Goal: Register for event/course

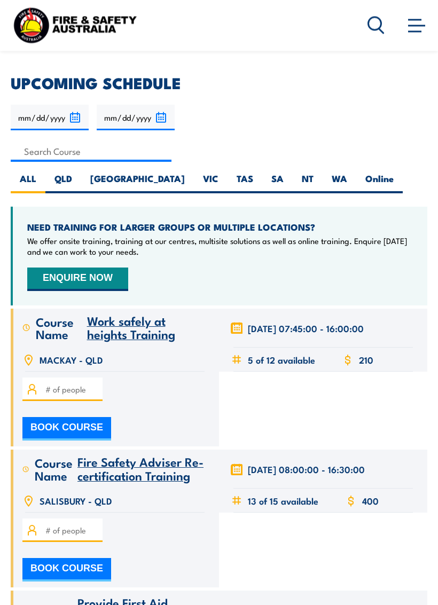
scroll to position [245, 0]
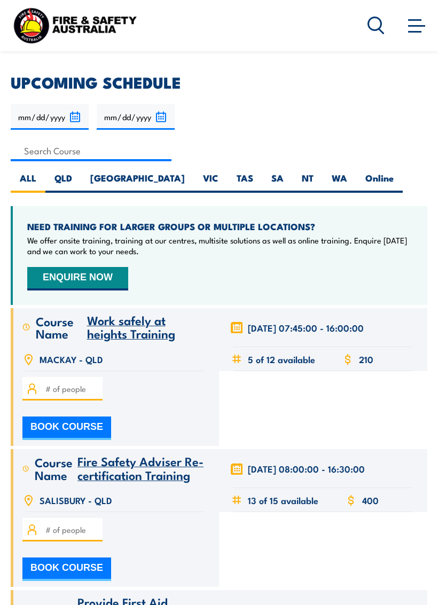
click at [201, 166] on div "[DATE] [DATE]" at bounding box center [219, 148] width 416 height 89
click at [262, 176] on label "SA" at bounding box center [277, 182] width 30 height 21
click at [283, 176] on input "SA" at bounding box center [286, 175] width 7 height 7
radio input "true"
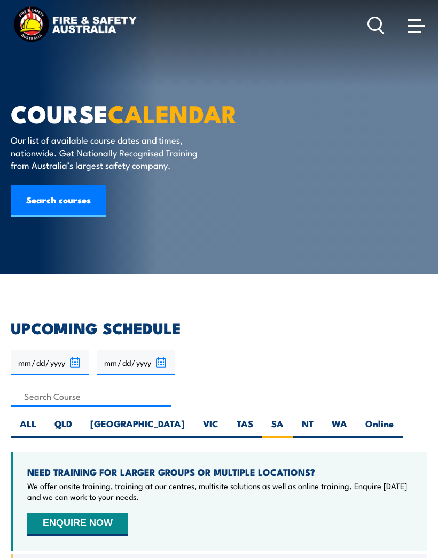
click at [75, 198] on link "Search courses" at bounding box center [59, 201] width 96 height 32
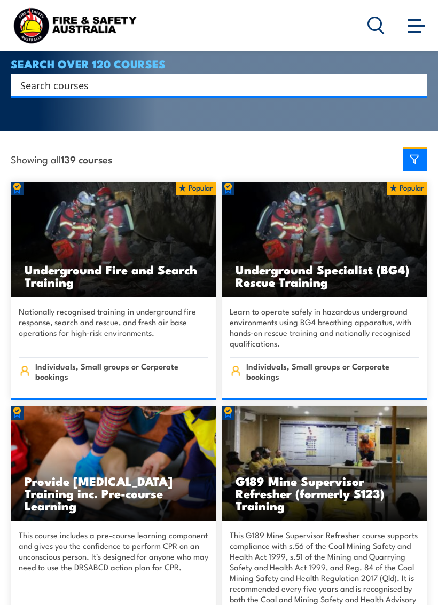
scroll to position [221, 0]
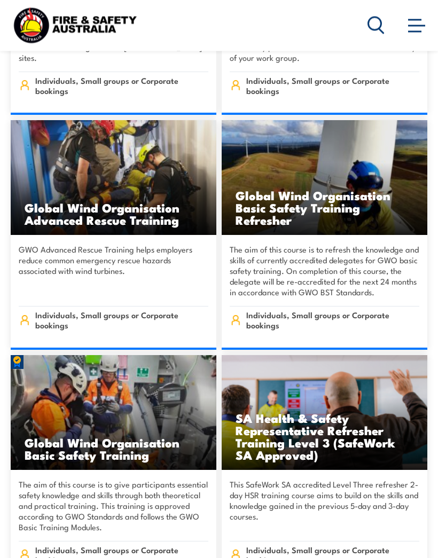
click at [414, 25] on span at bounding box center [416, 25] width 17 height 12
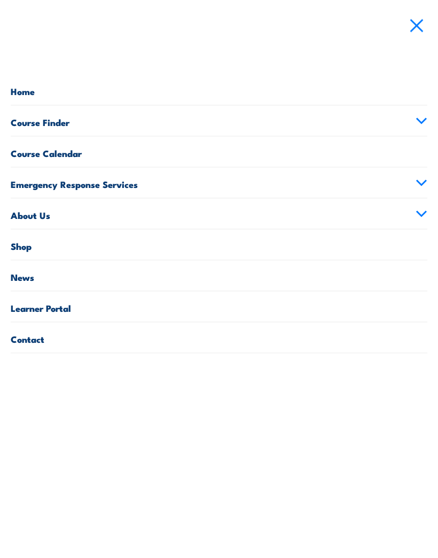
scroll to position [5073, 0]
click at [418, 114] on link "Course Finder" at bounding box center [219, 121] width 416 height 30
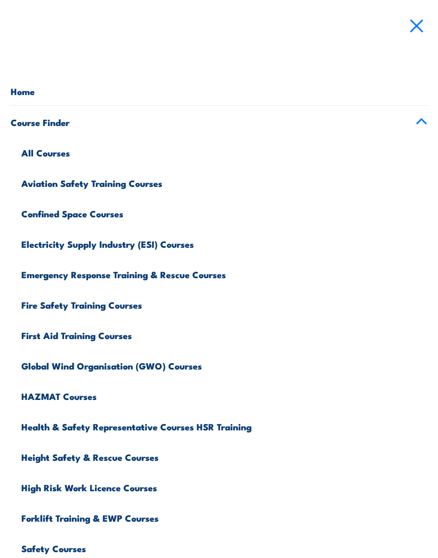
click at [116, 337] on link "First Aid Training Courses" at bounding box center [224, 334] width 406 height 30
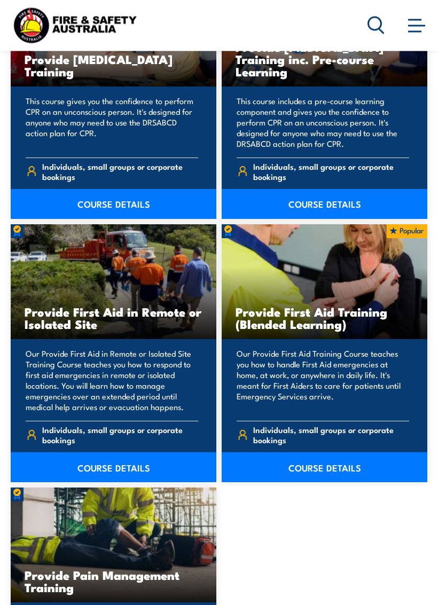
scroll to position [2483, 0]
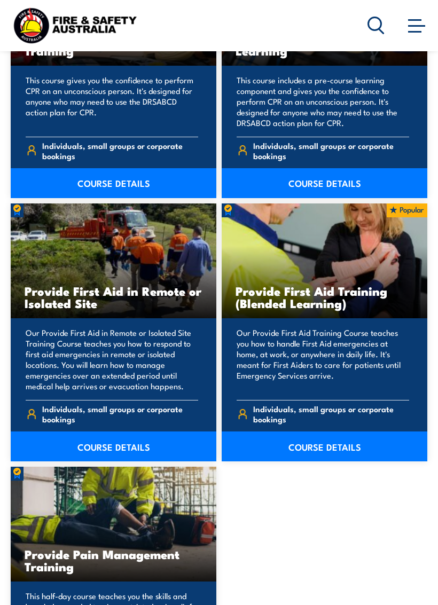
click at [355, 284] on h3 "Provide First Aid Training (Blended Learning)" at bounding box center [324, 296] width 178 height 25
click at [308, 431] on link "COURSE DETAILS" at bounding box center [323, 446] width 205 height 30
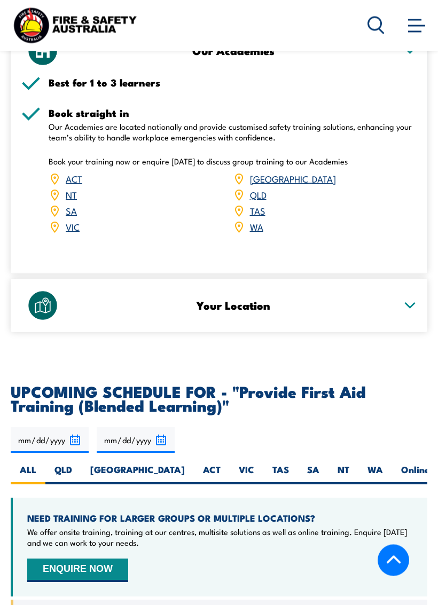
scroll to position [2009, 0]
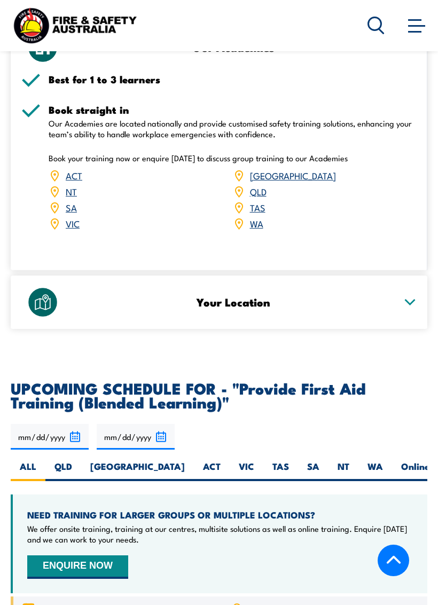
click at [373, 275] on div "Your Location" at bounding box center [218, 301] width 395 height 53
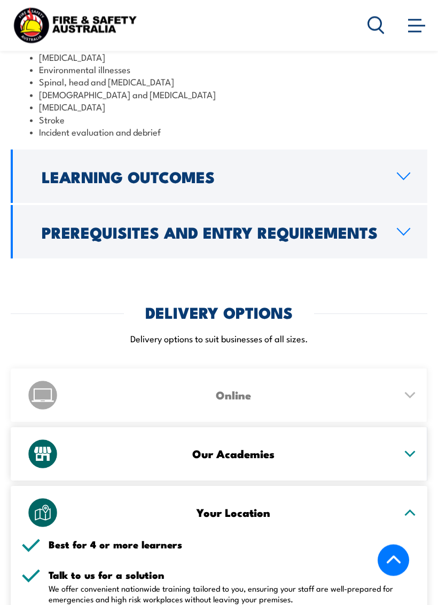
scroll to position [1603, 0]
click at [252, 447] on h3 "Our Academies" at bounding box center [233, 453] width 324 height 12
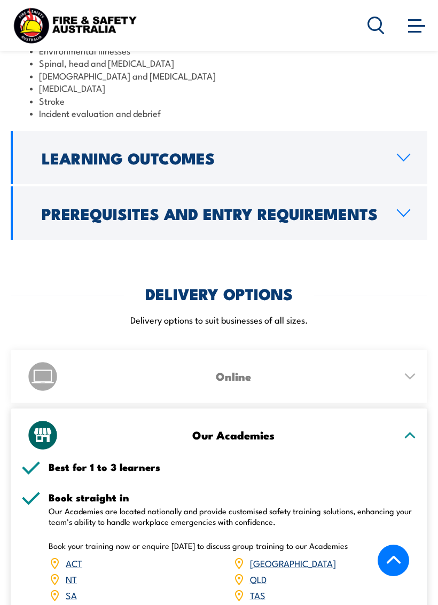
scroll to position [1649, 0]
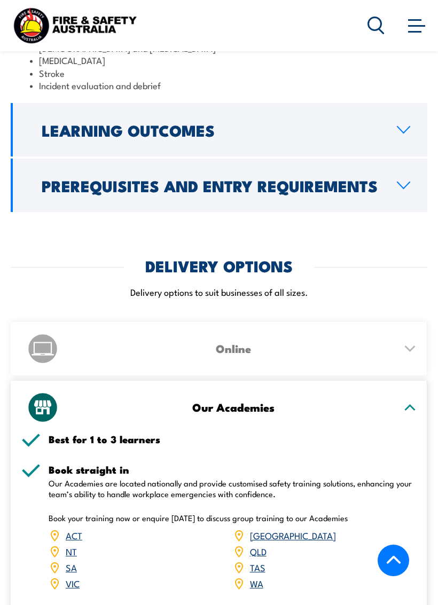
click at [71, 557] on link "SA" at bounding box center [71, 566] width 11 height 13
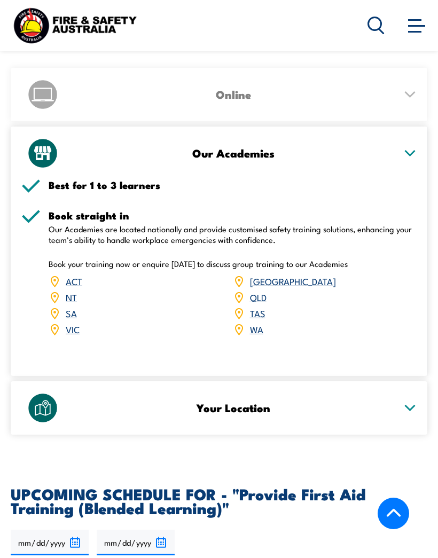
scroll to position [1827, 0]
